Goal: Transaction & Acquisition: Subscribe to service/newsletter

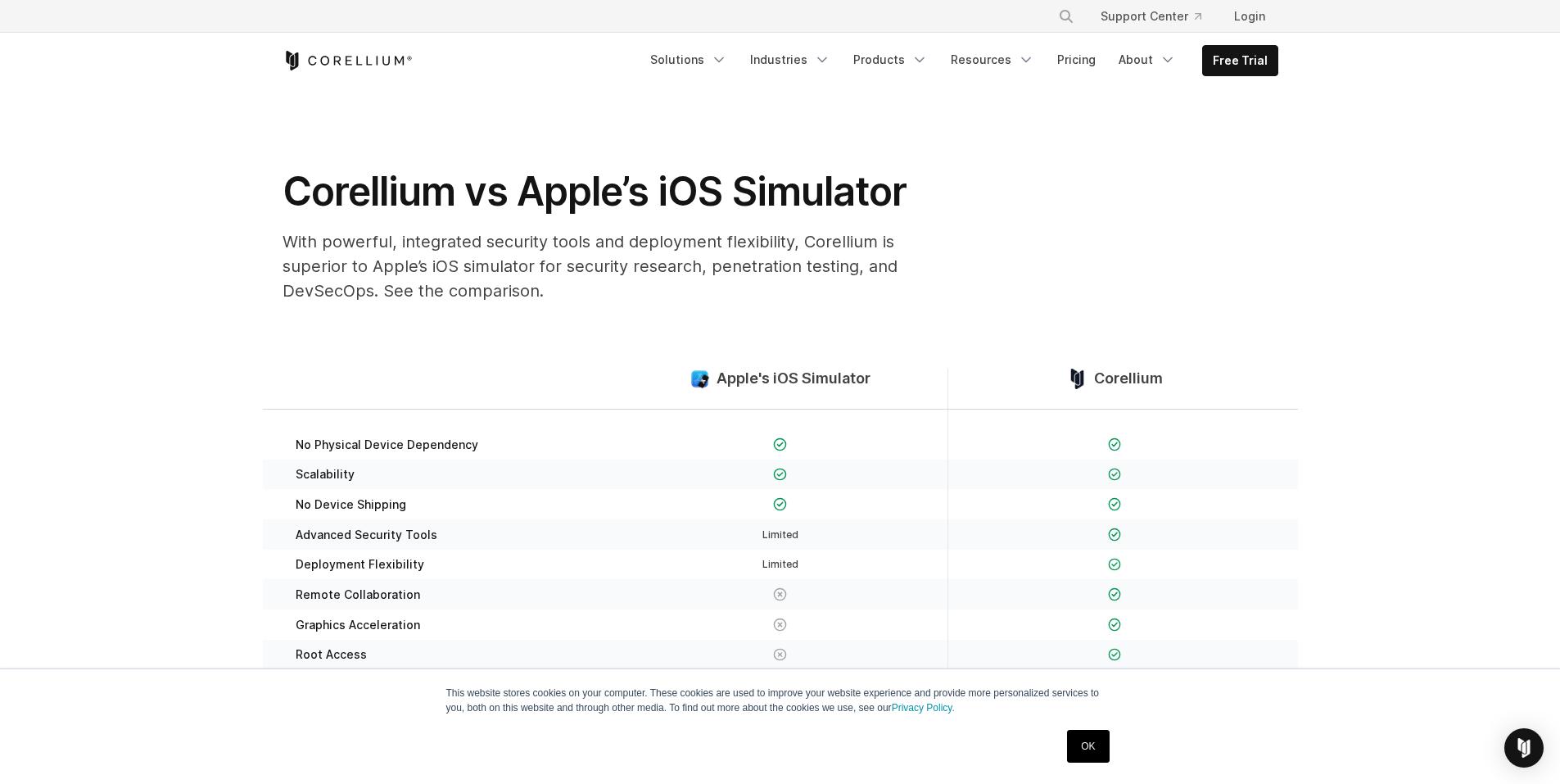
click at [1083, 738] on link "OK" at bounding box center [1088, 745] width 41 height 32
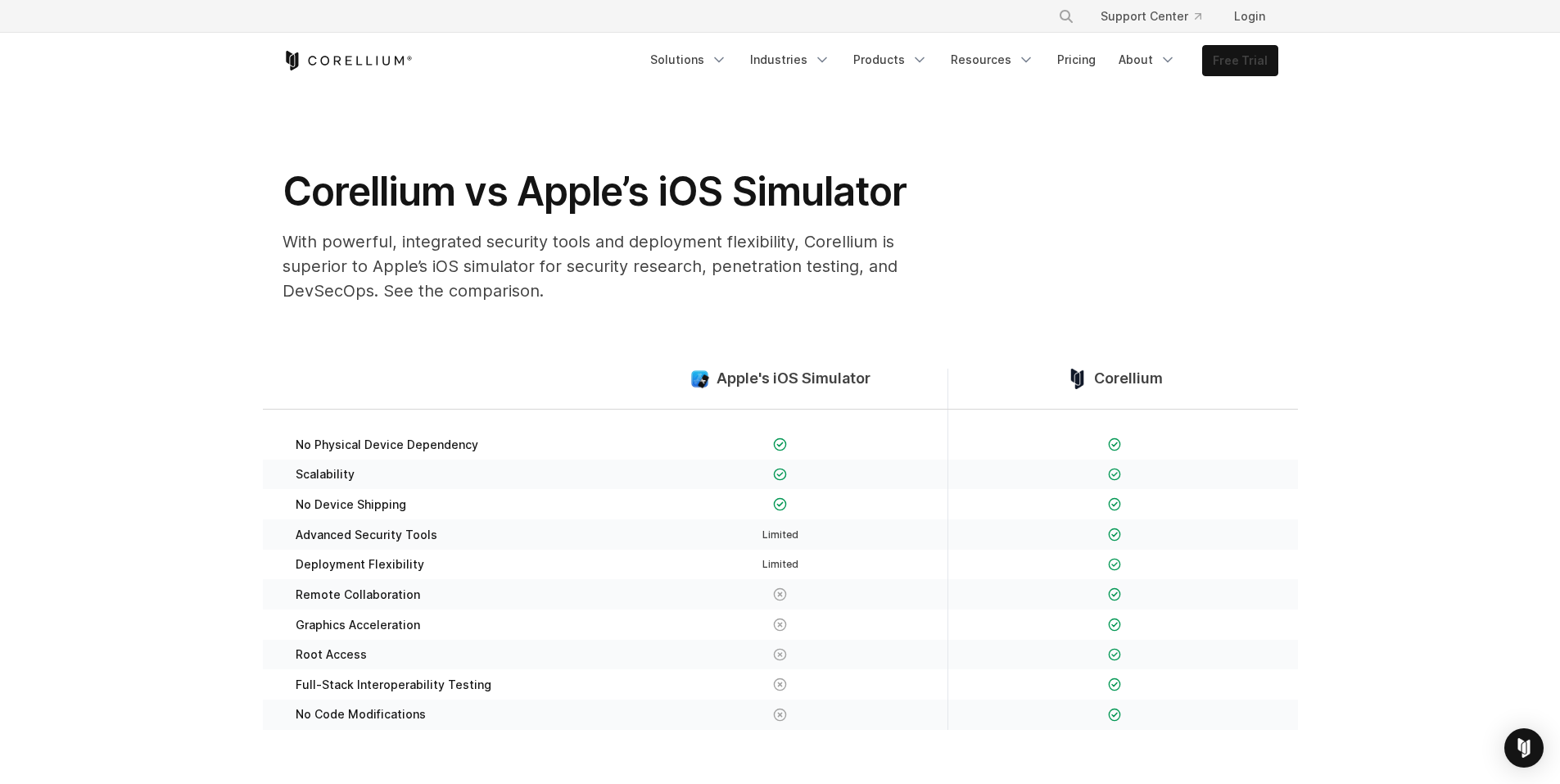
click at [1250, 48] on link "Free Trial" at bounding box center [1240, 60] width 75 height 30
